Goal: Task Accomplishment & Management: Use online tool/utility

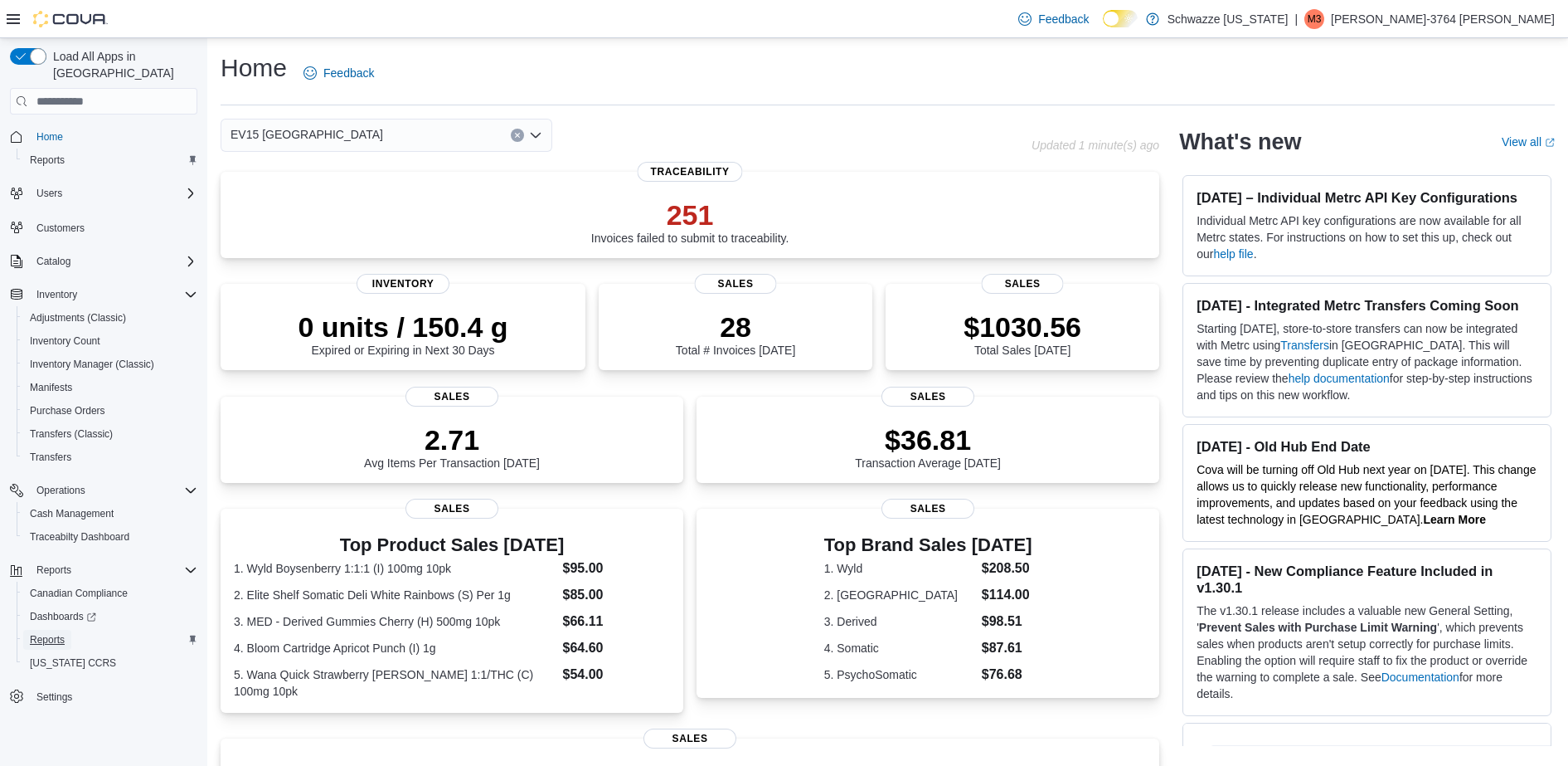
click at [40, 631] on span "Reports" at bounding box center [47, 639] width 34 height 20
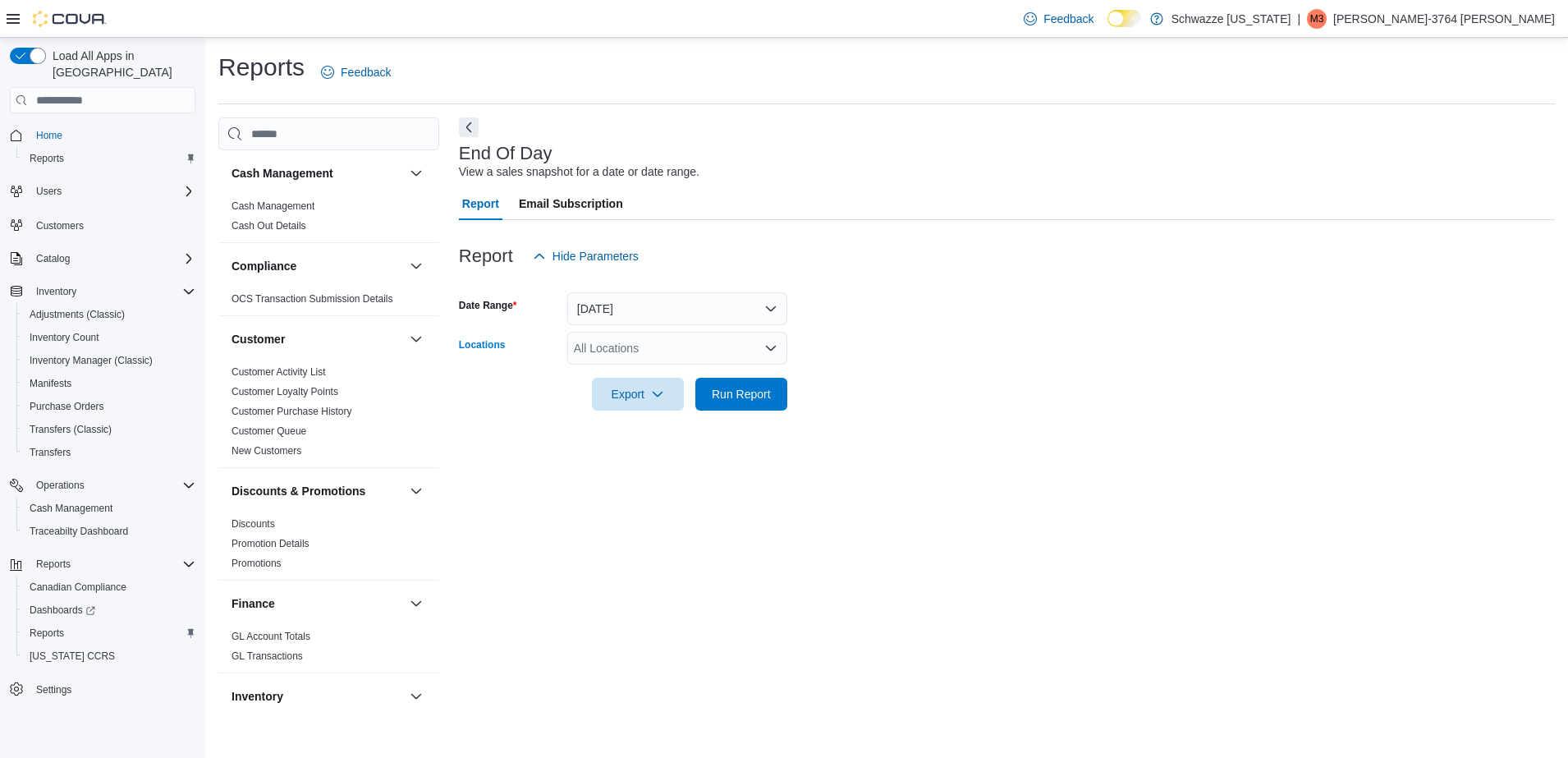
click at [608, 345] on div "All Locations" at bounding box center [677, 347] width 220 height 33
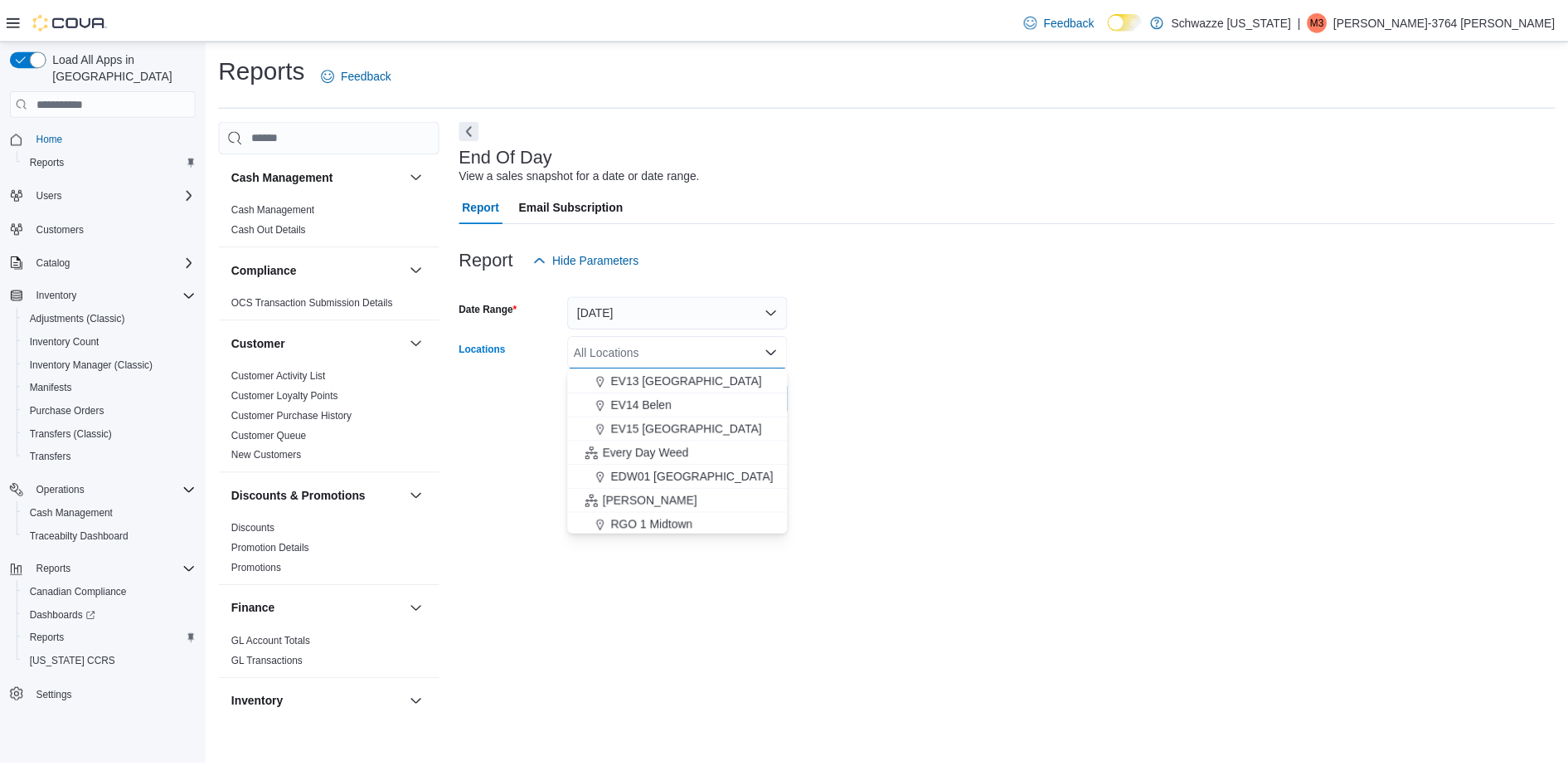
scroll to position [316, 0]
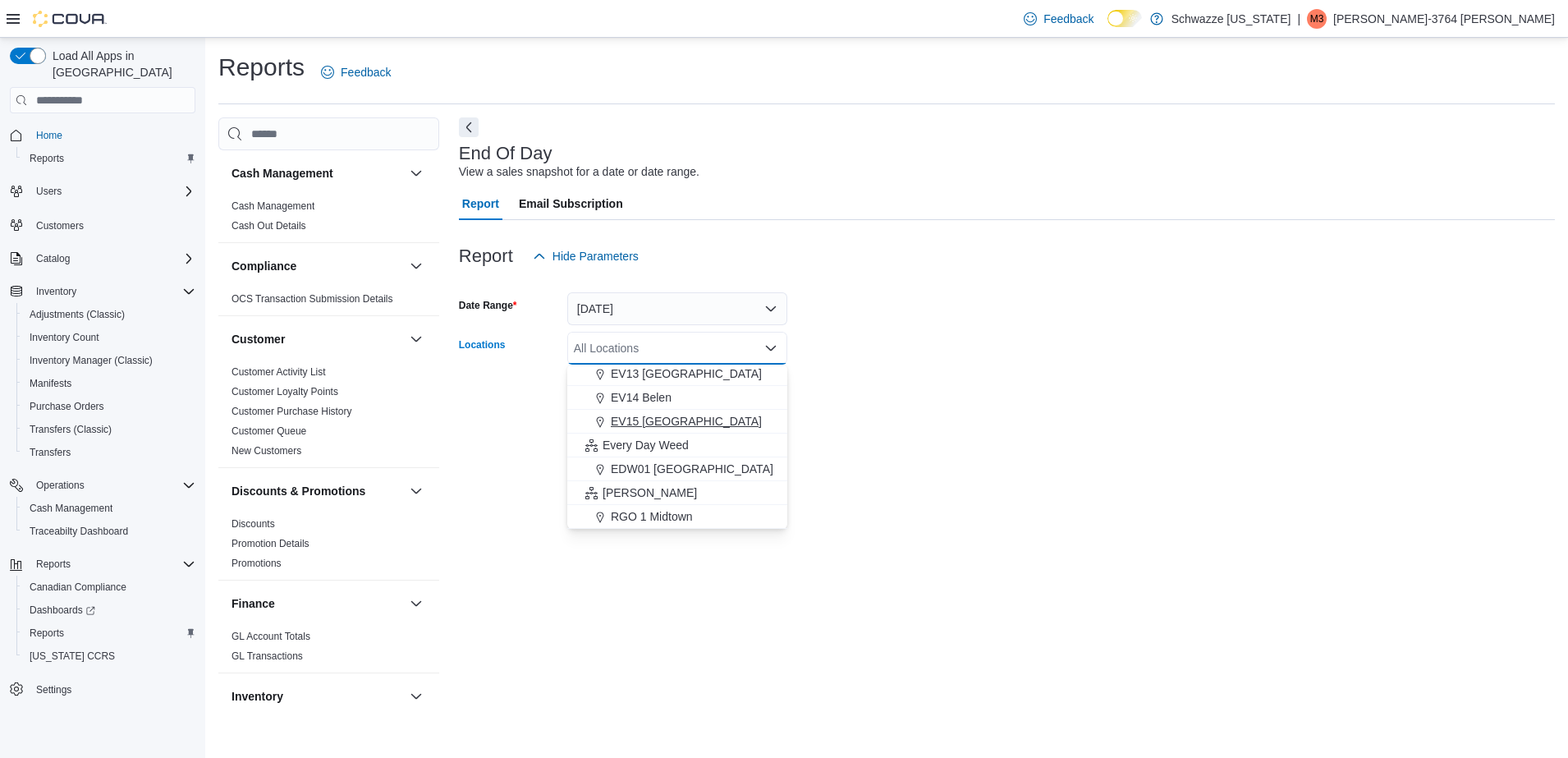
click at [696, 417] on span "EV15 [GEOGRAPHIC_DATA]" at bounding box center [686, 420] width 151 height 16
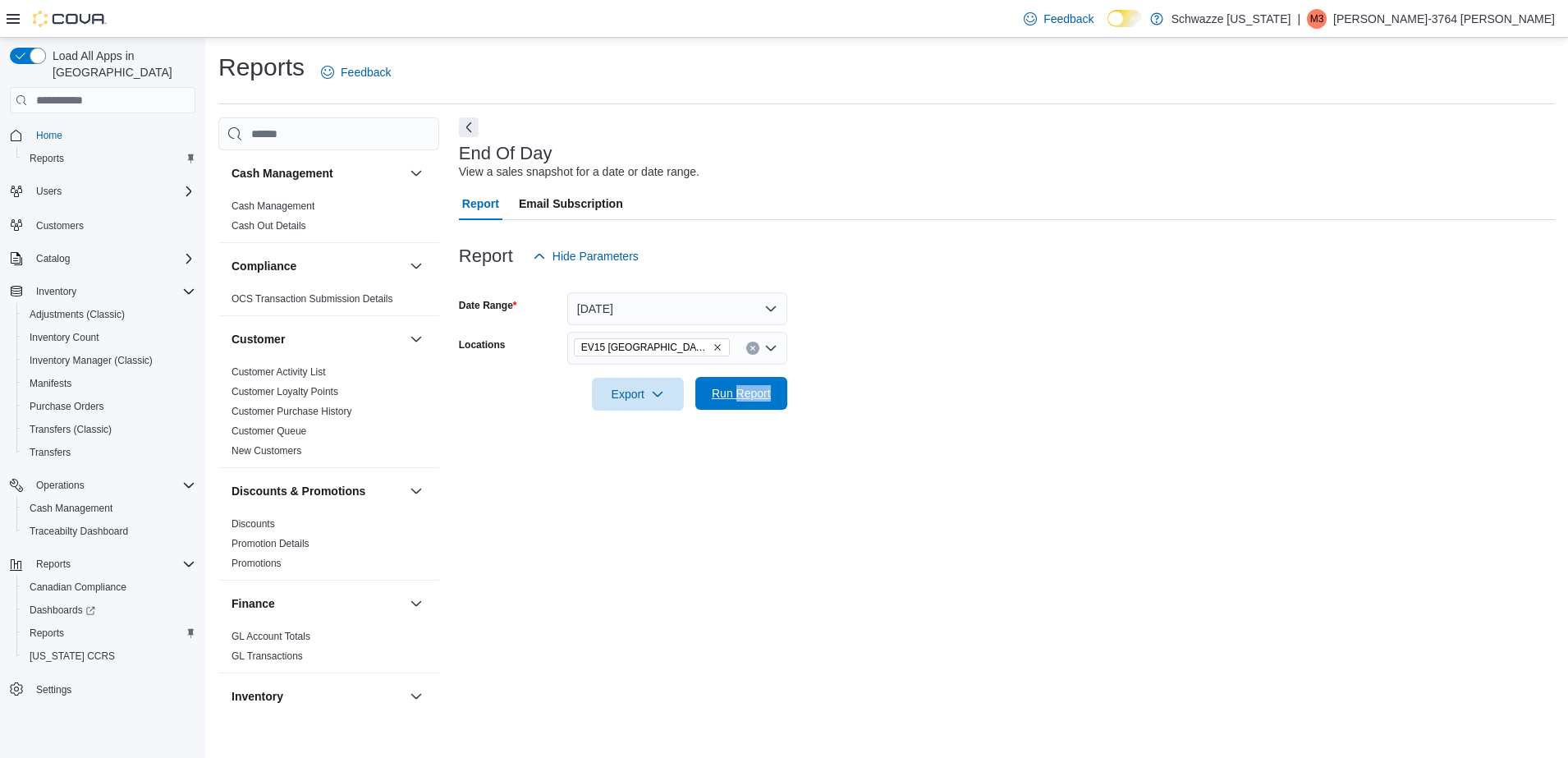
drag, startPoint x: 997, startPoint y: 393, endPoint x: 737, endPoint y: 391, distance: 260.0
click at [737, 391] on form "Date Range [DATE] Locations EV15 [GEOGRAPHIC_DATA] North Export Run Report" at bounding box center [1007, 342] width 1096 height 138
click at [737, 391] on span "Run Report" at bounding box center [741, 393] width 59 height 16
